Goal: Transaction & Acquisition: Purchase product/service

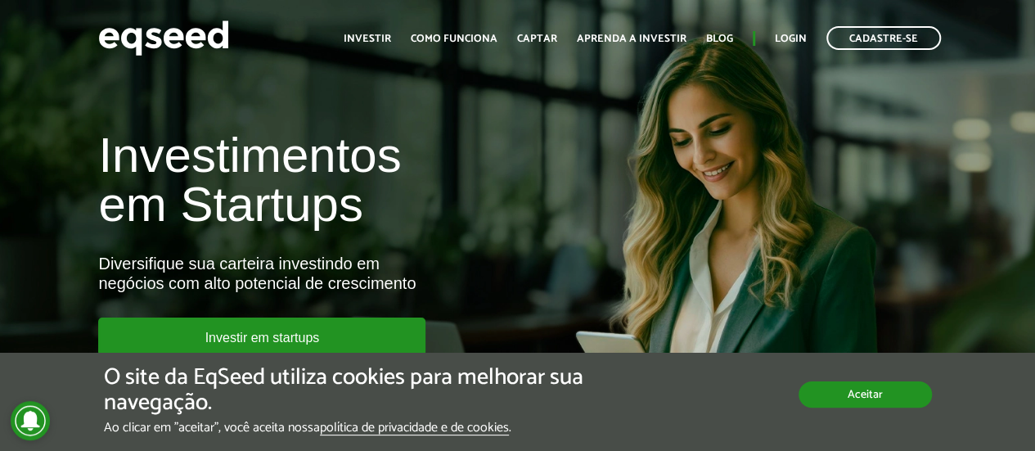
click at [875, 400] on button "Aceitar" at bounding box center [865, 394] width 133 height 26
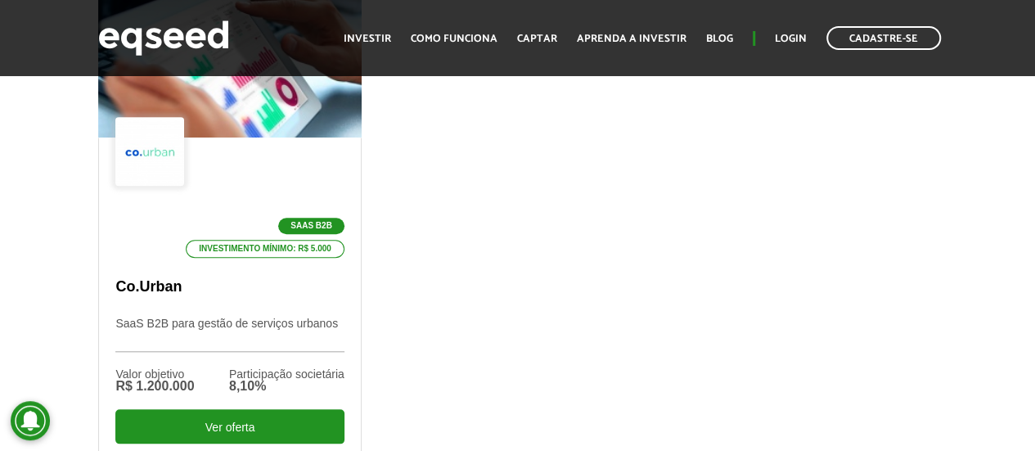
scroll to position [737, 0]
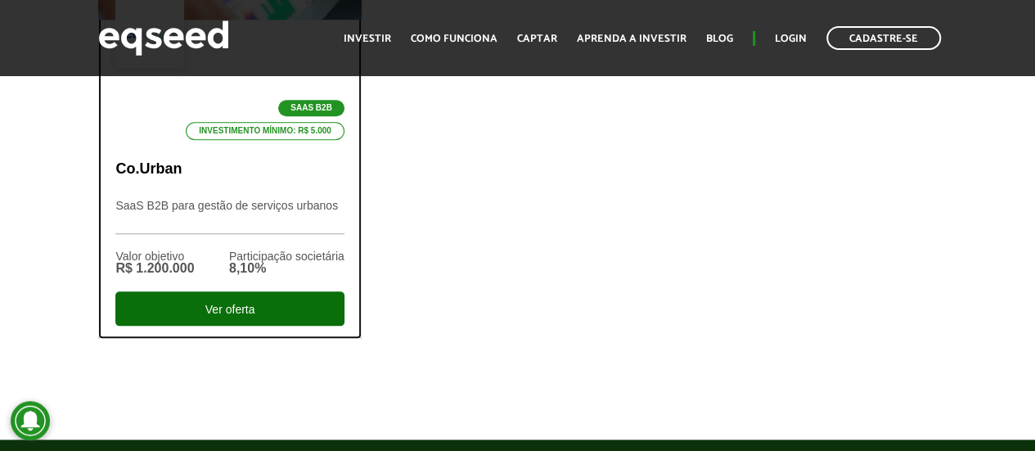
click at [230, 302] on div "Ver oferta" at bounding box center [229, 308] width 228 height 34
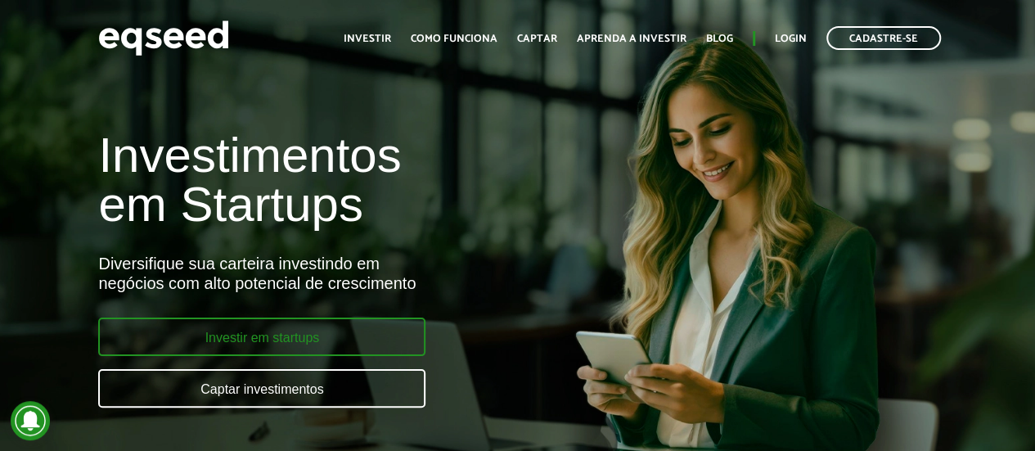
click at [250, 349] on link "Investir em startups" at bounding box center [261, 337] width 327 height 38
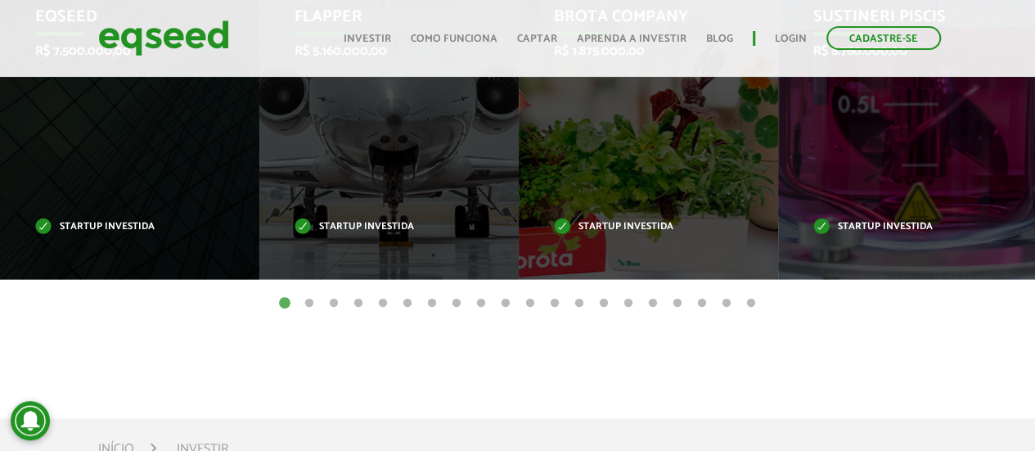
scroll to position [818, 0]
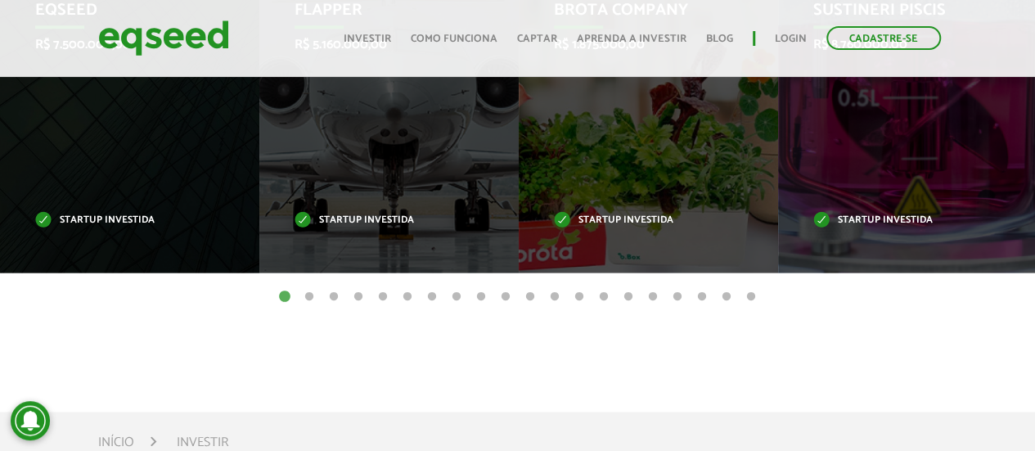
click at [408, 295] on button "6" at bounding box center [407, 297] width 16 height 16
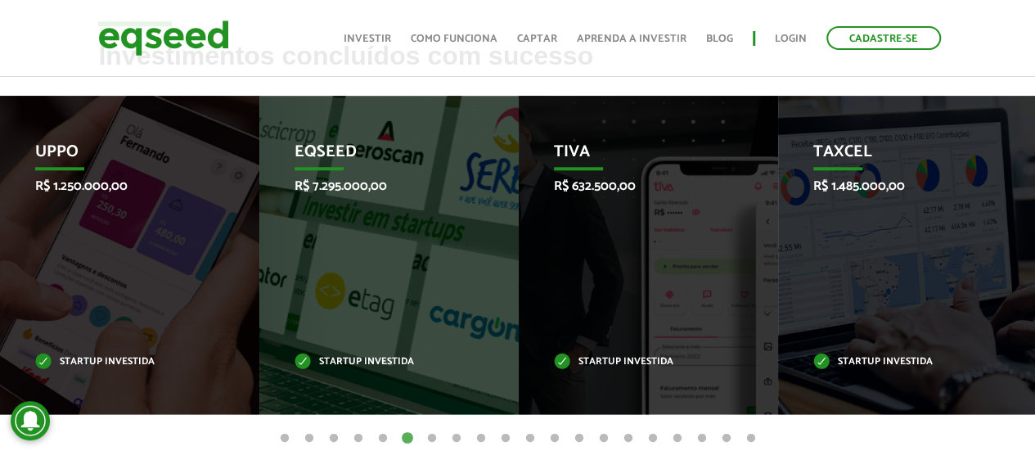
scroll to position [737, 0]
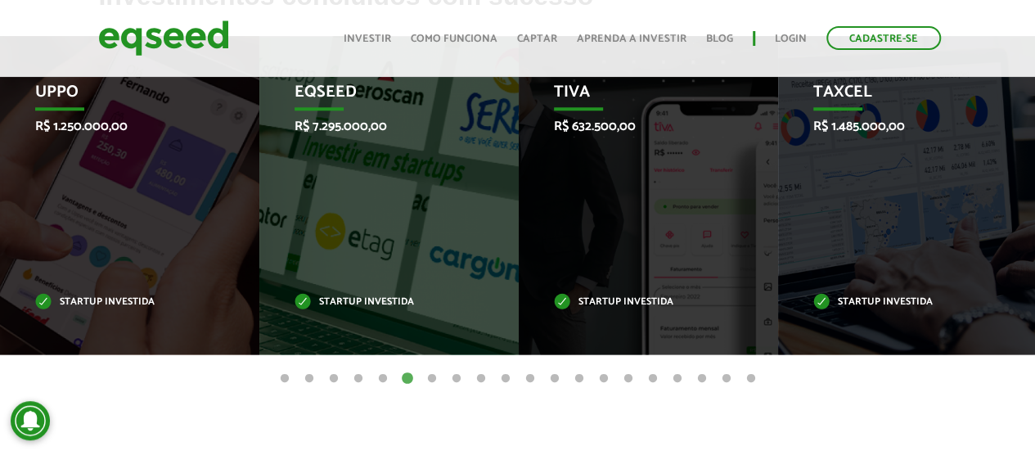
click at [433, 375] on button "7" at bounding box center [432, 379] width 16 height 16
